Goal: Task Accomplishment & Management: Use online tool/utility

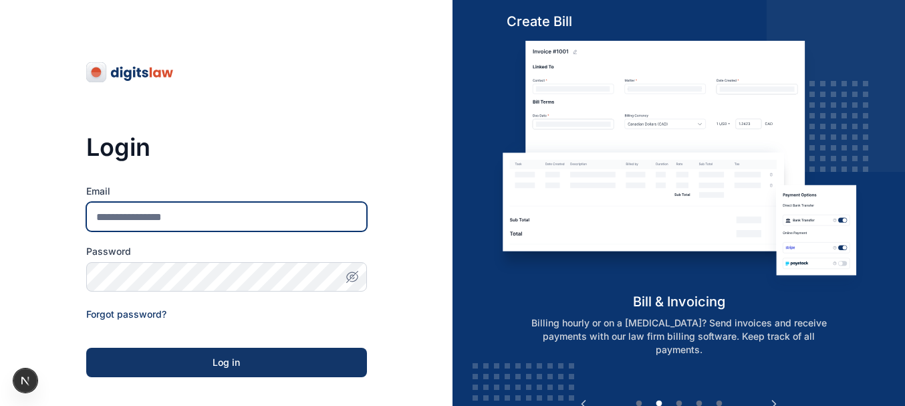
click at [162, 226] on input "Email" at bounding box center [226, 216] width 281 height 29
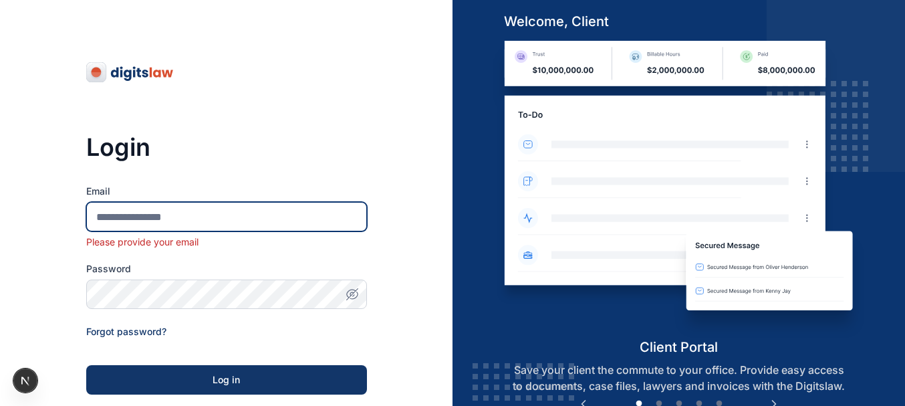
click at [203, 215] on input "Email" at bounding box center [226, 216] width 281 height 29
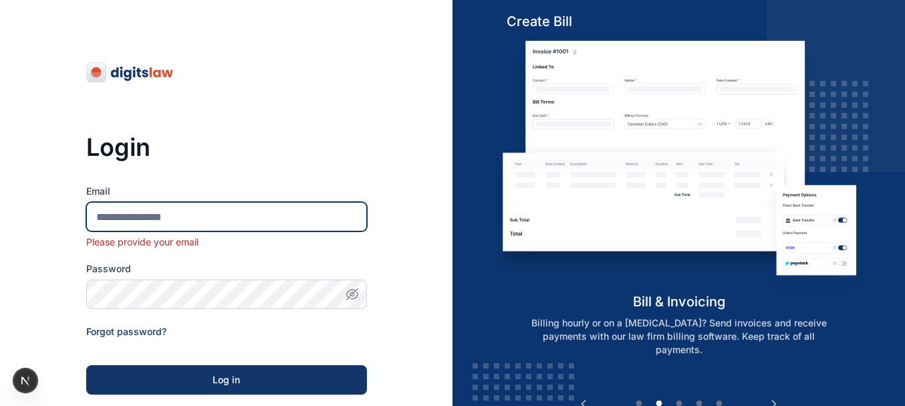
type input "*"
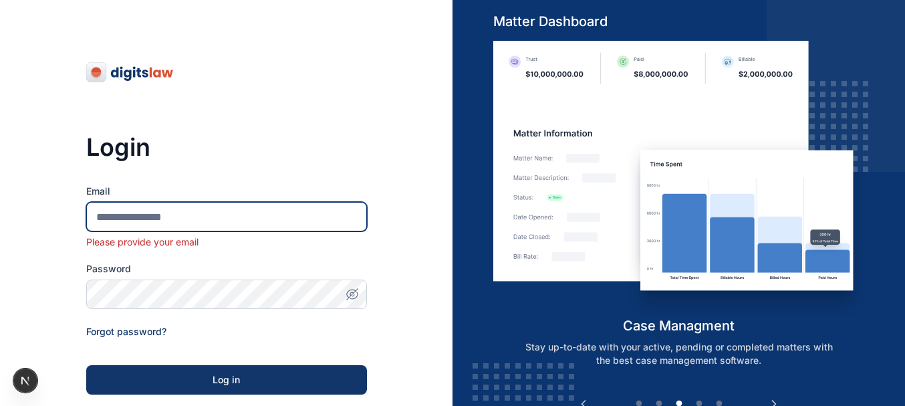
click at [250, 217] on input "Email" at bounding box center [226, 216] width 281 height 29
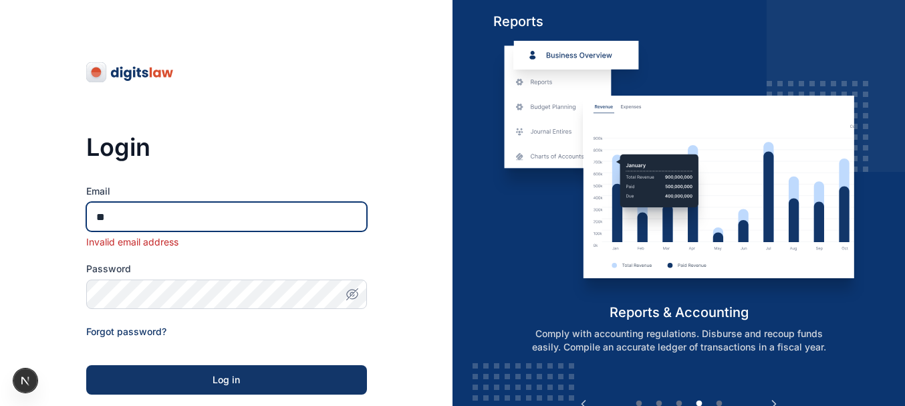
type input "*"
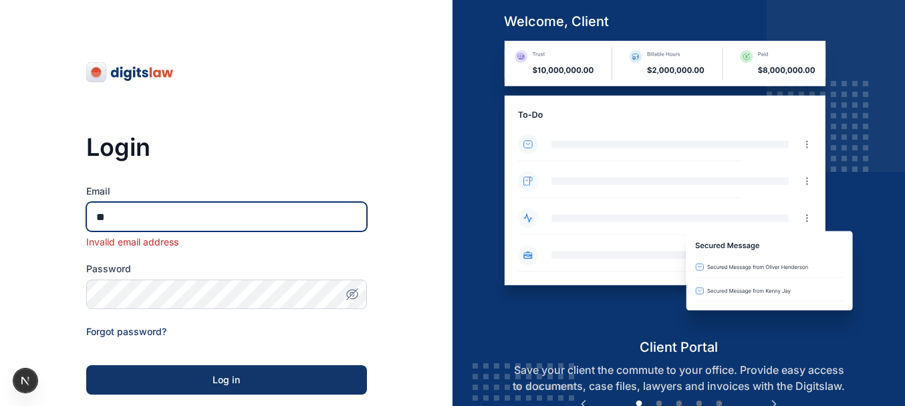
type input "**********"
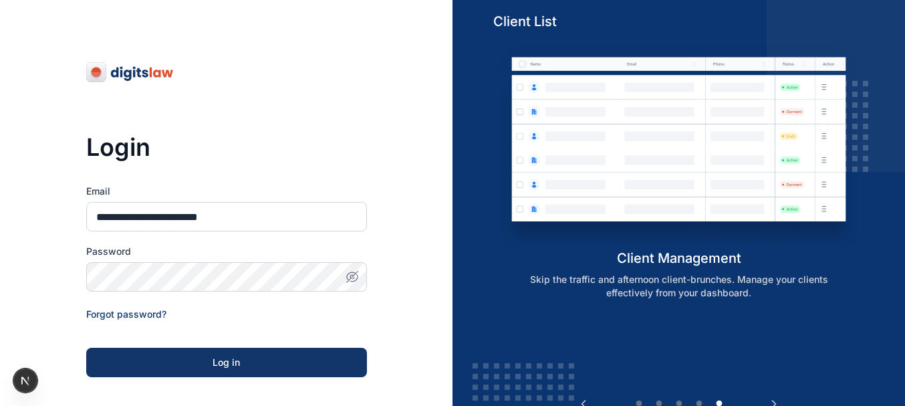
click at [347, 275] on icon "button" at bounding box center [350, 276] width 9 height 8
click at [307, 364] on div "Log in" at bounding box center [227, 362] width 238 height 13
